Goal: Register for event/course

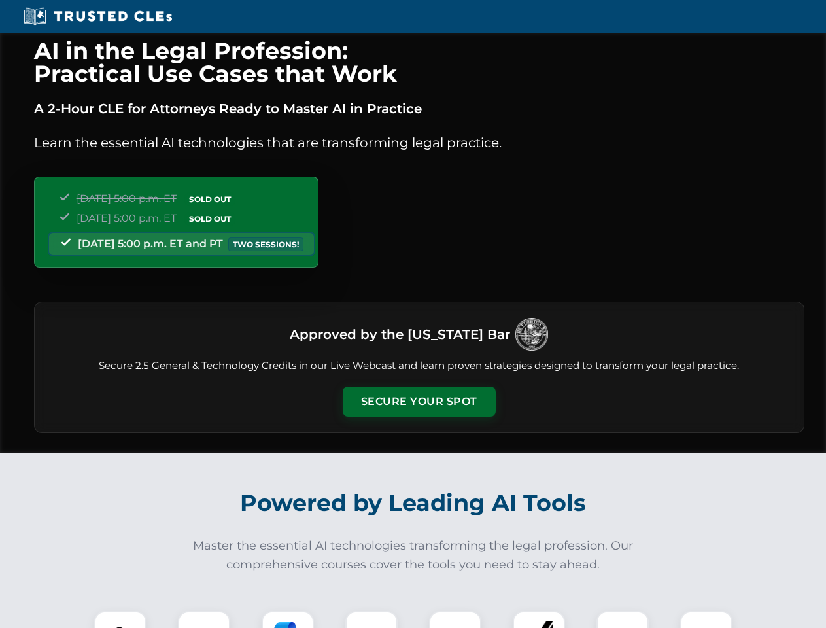
click at [419, 402] on button "Secure Your Spot" at bounding box center [419, 402] width 153 height 30
click at [120, 620] on img at bounding box center [120, 637] width 38 height 38
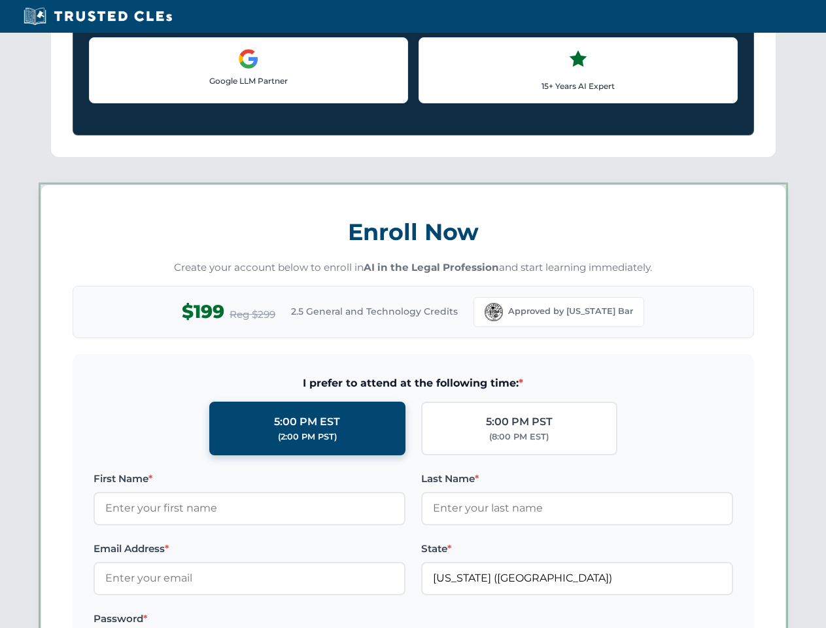
click at [288, 620] on label "Password *" at bounding box center [250, 619] width 312 height 16
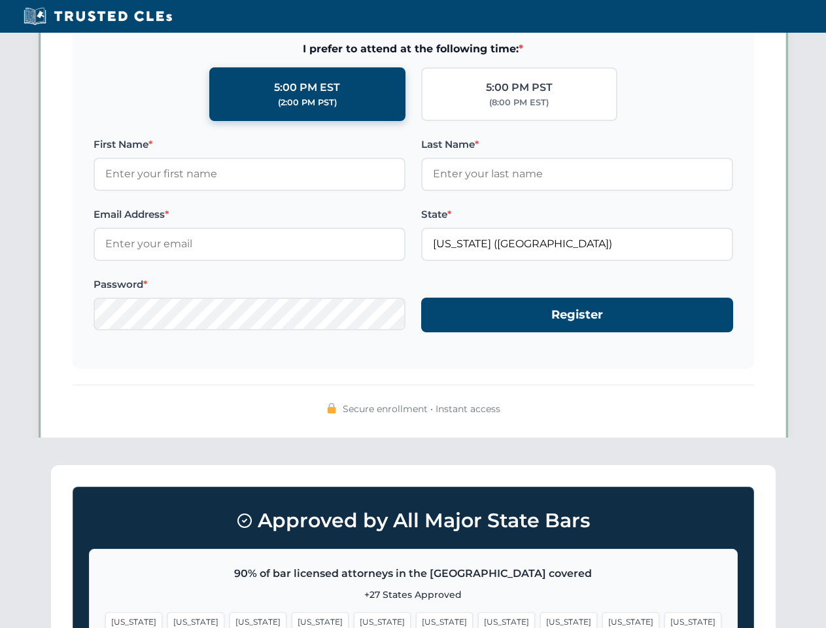
click at [603, 620] on span "[US_STATE]" at bounding box center [631, 621] width 57 height 19
